Goal: Find contact information: Find contact information

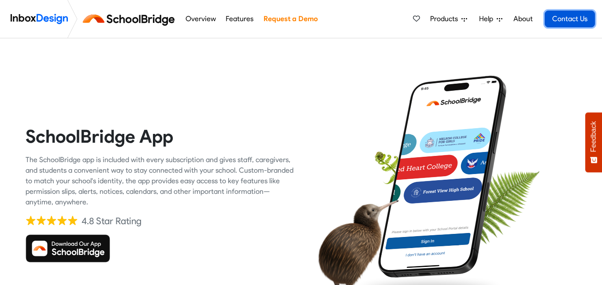
click at [572, 21] on link "Contact Us" at bounding box center [570, 19] width 50 height 17
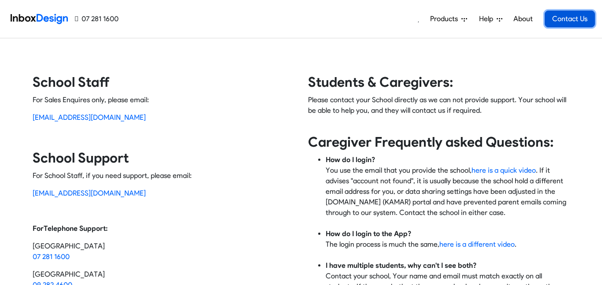
click at [567, 19] on link "Contact Us" at bounding box center [570, 19] width 50 height 17
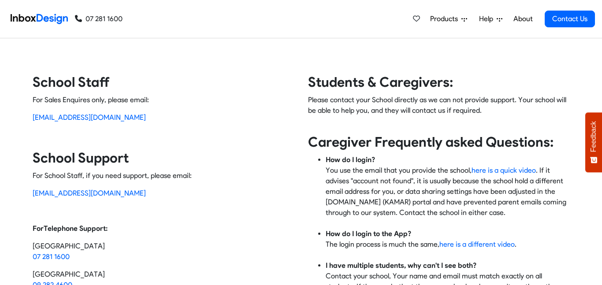
scroll to position [249, 0]
